Goal: Register for event/course

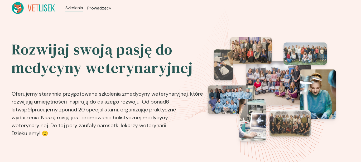
scroll to position [142, 0]
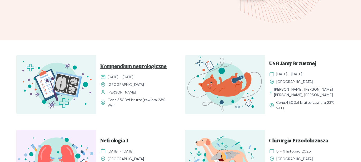
click at [140, 70] on span "Kompendium neurologiczne" at bounding box center [133, 67] width 66 height 10
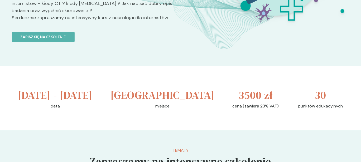
scroll to position [283, 0]
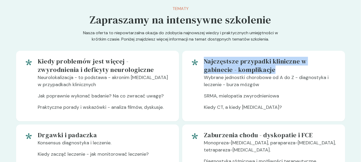
drag, startPoint x: 204, startPoint y: 76, endPoint x: 244, endPoint y: 88, distance: 41.9
click at [244, 74] on h5 "Najczęstsze przypadki kliniczne w gabinecie - komplikacje" at bounding box center [270, 65] width 133 height 17
copy h5 "Najczęstsze przypadki kliniczne w gabinecie - komplikacje"
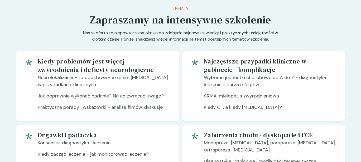
click at [209, 115] on p "Kiedy CT, a kiedy [MEDICAL_DATA]?" at bounding box center [270, 109] width 133 height 11
click at [198, 115] on div at bounding box center [196, 86] width 13 height 58
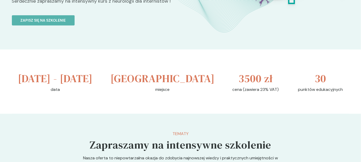
scroll to position [127, 0]
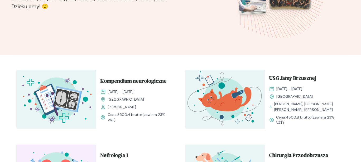
scroll to position [142, 0]
